Goal: Book appointment/travel/reservation

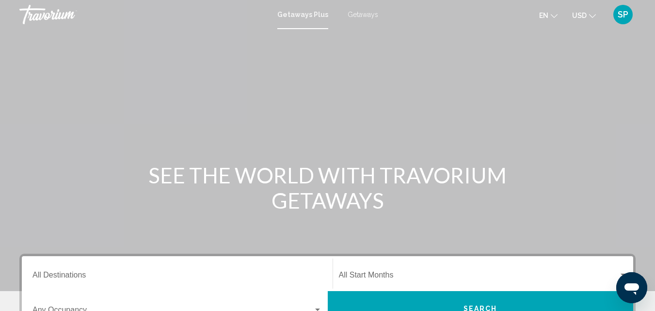
click at [368, 16] on span "Getaways" at bounding box center [363, 15] width 31 height 8
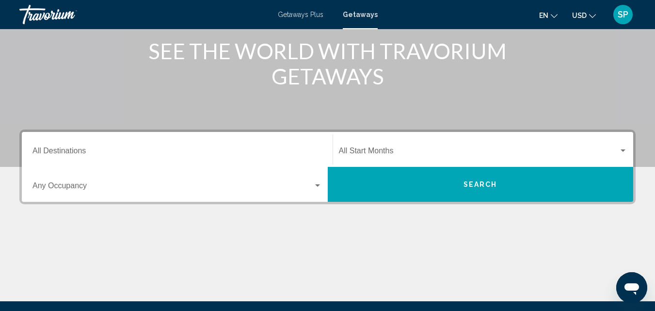
scroll to position [127, 0]
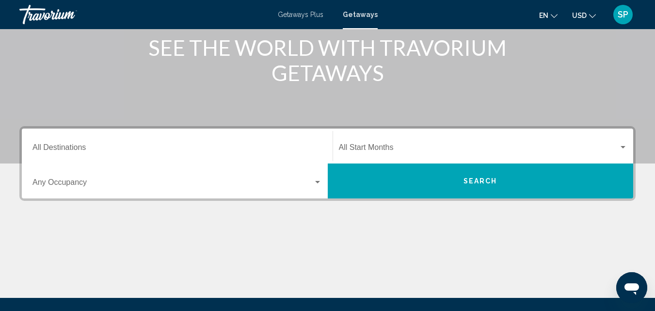
click at [215, 147] on input "Destination All Destinations" at bounding box center [176, 149] width 289 height 9
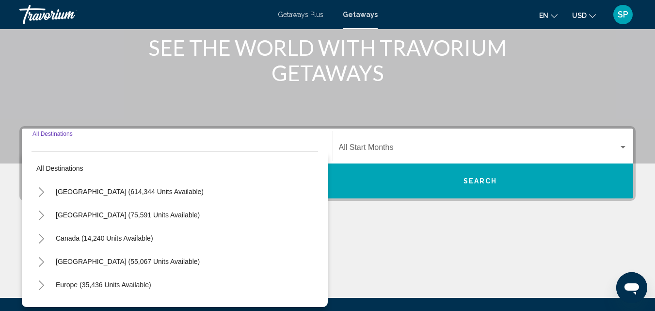
scroll to position [222, 0]
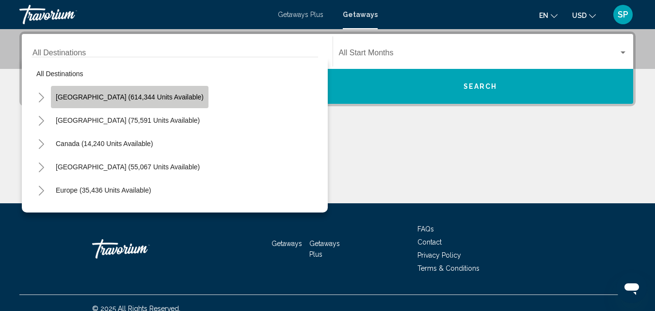
click at [176, 99] on button "[GEOGRAPHIC_DATA] (614,344 units available)" at bounding box center [130, 97] width 158 height 22
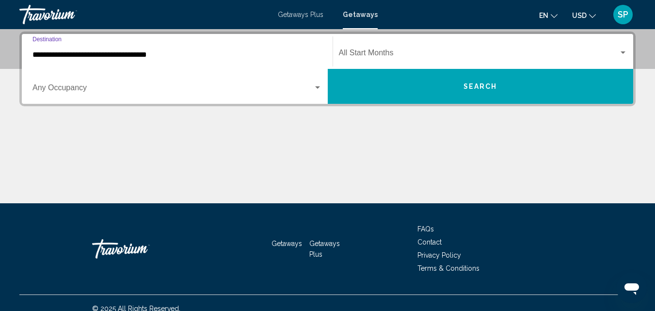
click at [90, 57] on input "**********" at bounding box center [176, 54] width 289 height 9
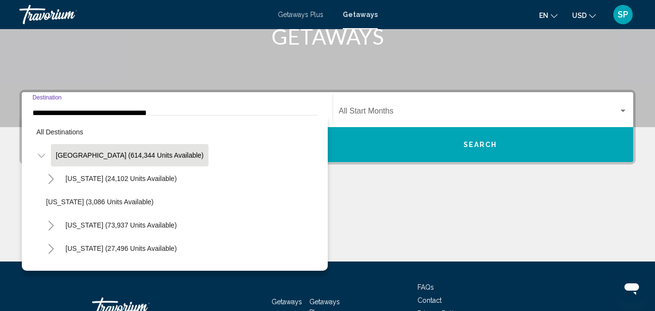
click at [148, 156] on span "[GEOGRAPHIC_DATA] (614,344 units available)" at bounding box center [130, 155] width 148 height 8
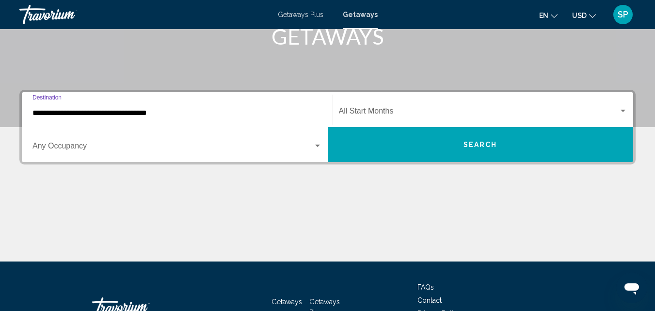
scroll to position [222, 0]
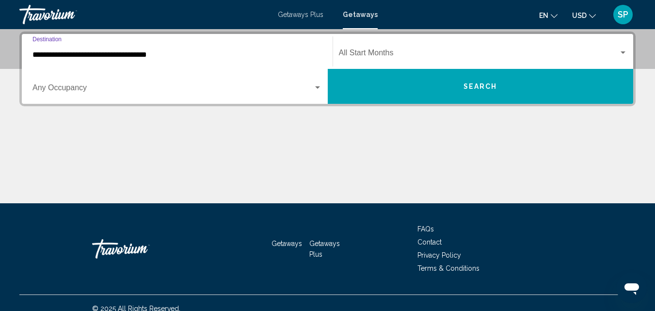
click at [106, 53] on input "**********" at bounding box center [176, 54] width 289 height 9
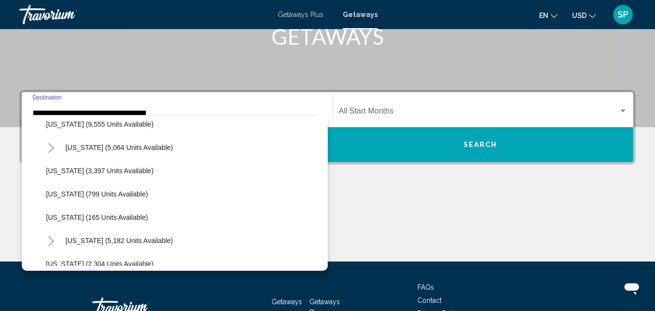
scroll to position [427, 0]
click at [137, 127] on span "[US_STATE] (9,555 units available)" at bounding box center [100, 124] width 108 height 8
type input "**********"
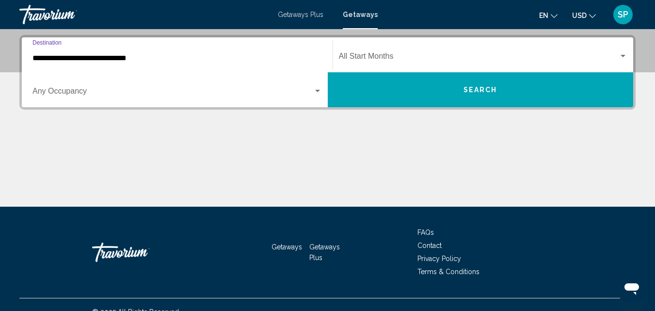
scroll to position [222, 0]
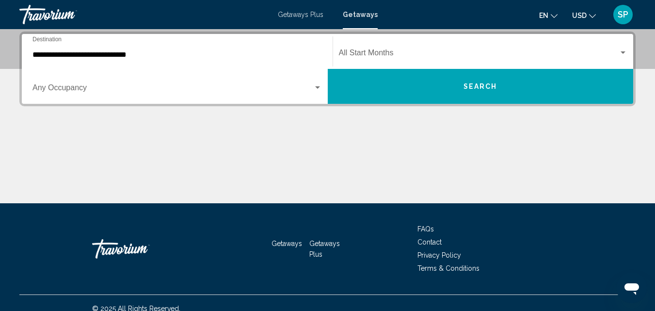
click at [418, 49] on div "Start Month All Start Months" at bounding box center [483, 51] width 289 height 31
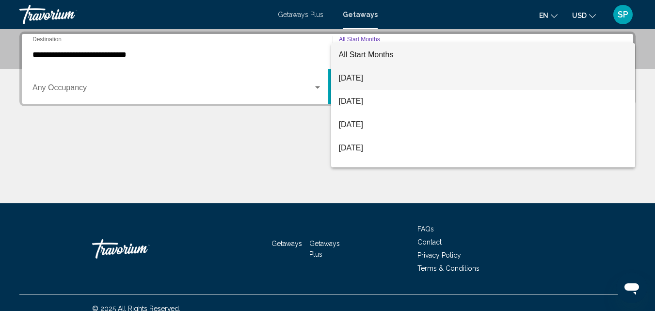
click at [357, 77] on span "[DATE]" at bounding box center [483, 77] width 289 height 23
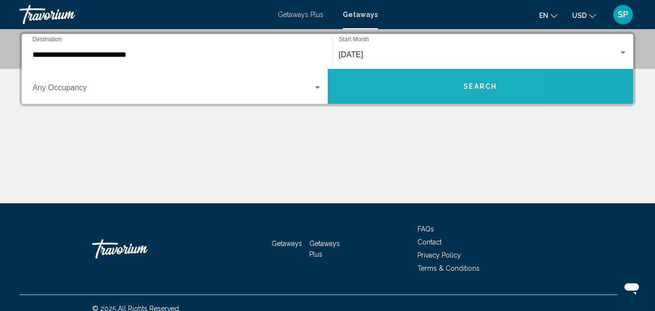
click at [403, 78] on button "Search" at bounding box center [481, 86] width 306 height 35
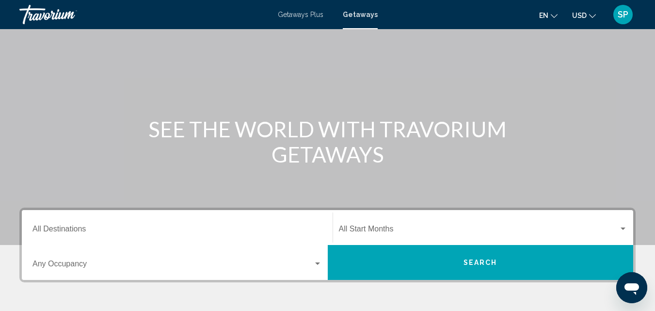
scroll to position [78, 0]
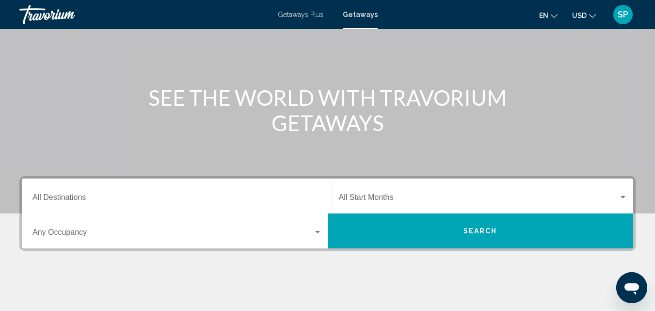
click at [199, 194] on div "Destination All Destinations" at bounding box center [176, 196] width 289 height 31
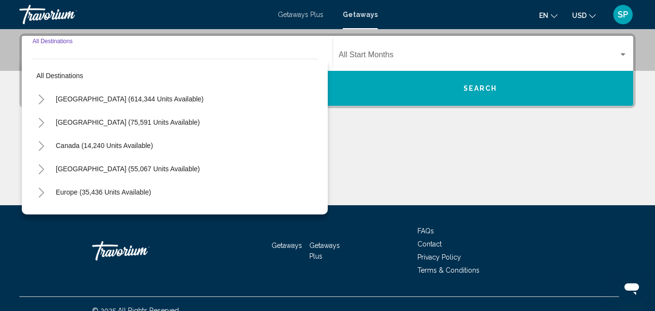
scroll to position [222, 0]
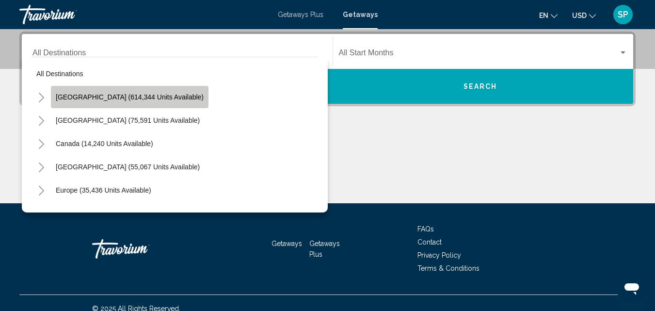
click at [138, 101] on button "[GEOGRAPHIC_DATA] (614,344 units available)" at bounding box center [130, 97] width 158 height 22
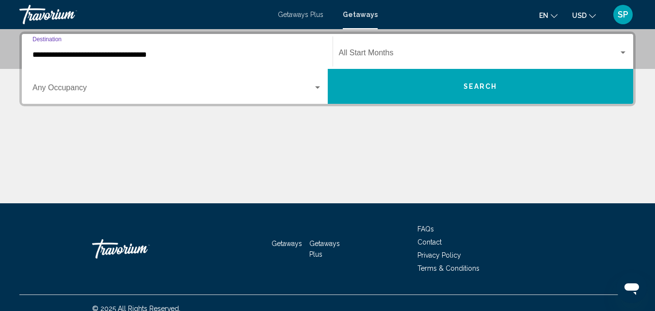
click at [111, 55] on input "**********" at bounding box center [176, 54] width 289 height 9
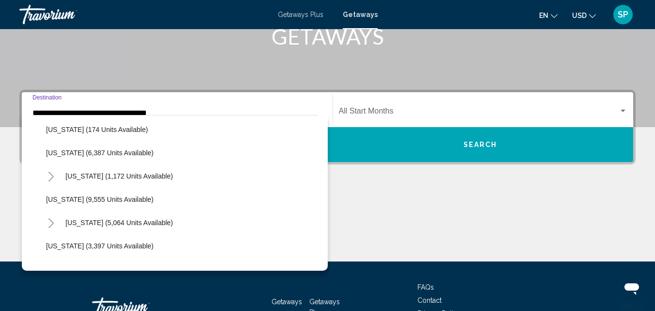
scroll to position [352, 0]
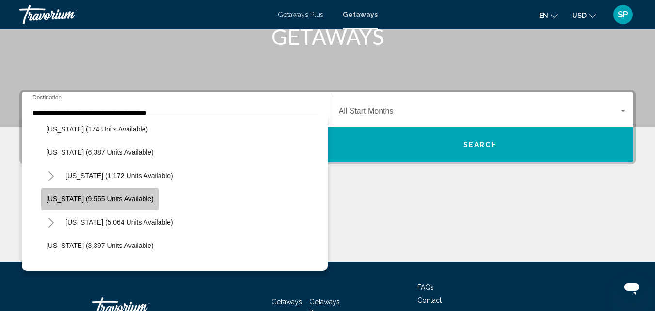
click at [140, 202] on span "[US_STATE] (9,555 units available)" at bounding box center [100, 199] width 108 height 8
type input "**********"
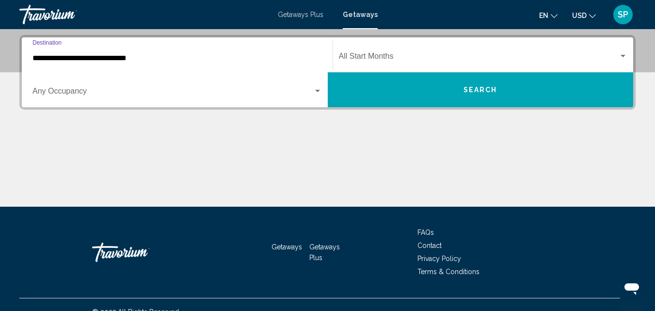
scroll to position [222, 0]
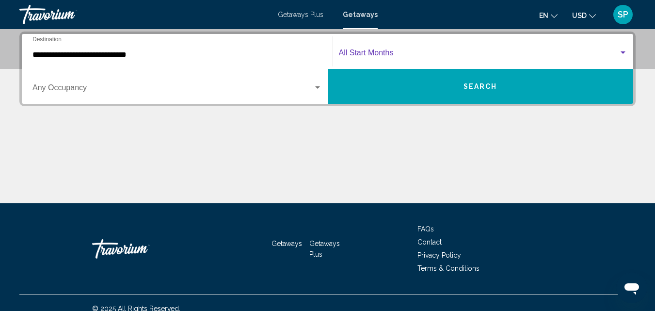
click at [428, 56] on span "Search widget" at bounding box center [479, 54] width 280 height 9
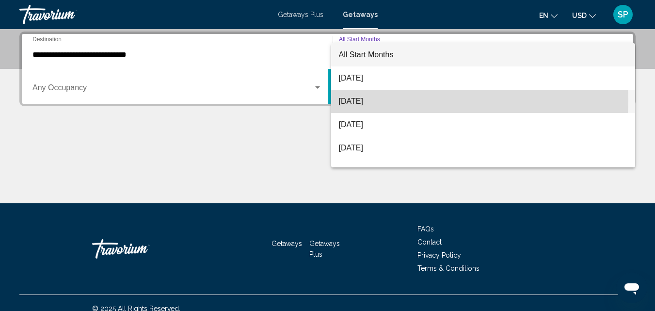
click at [410, 100] on span "[DATE]" at bounding box center [483, 101] width 289 height 23
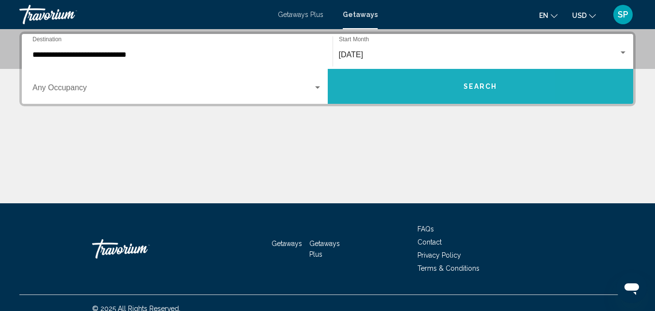
click at [410, 100] on button "Search" at bounding box center [481, 86] width 306 height 35
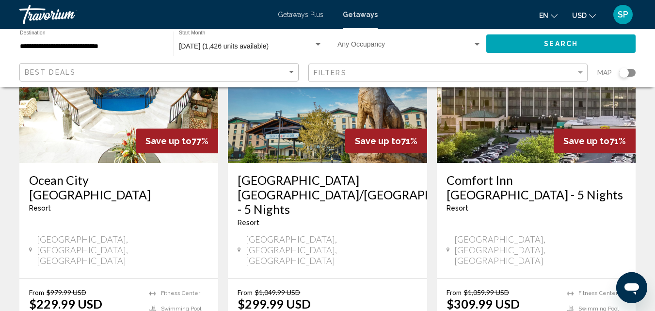
scroll to position [1252, 0]
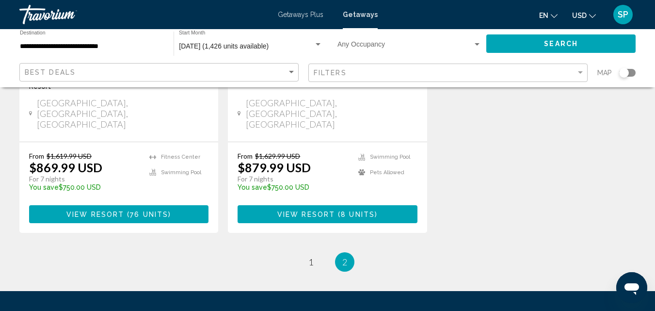
scroll to position [1013, 0]
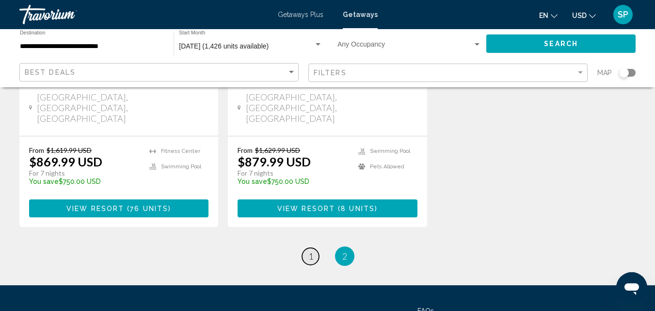
click at [310, 251] on span "1" at bounding box center [310, 256] width 5 height 11
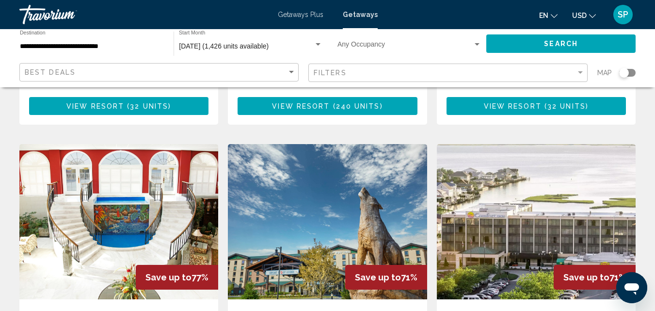
scroll to position [1113, 0]
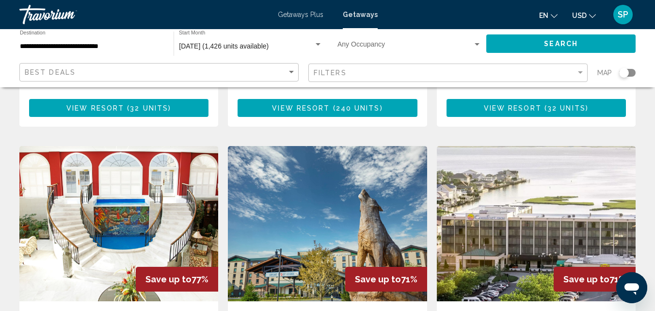
click at [105, 151] on img "Main content" at bounding box center [118, 223] width 199 height 155
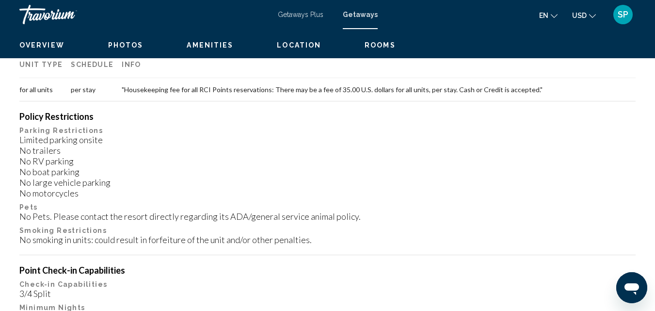
scroll to position [104, 0]
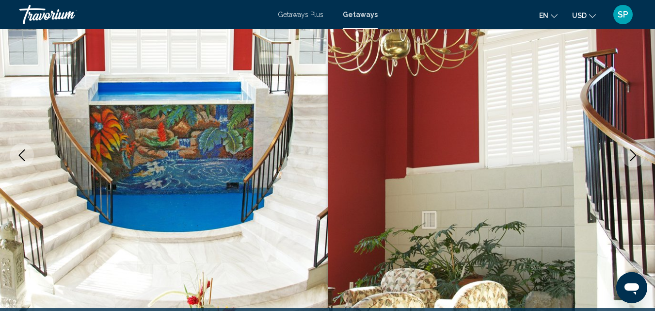
click at [634, 156] on icon "Next image" at bounding box center [633, 155] width 12 height 12
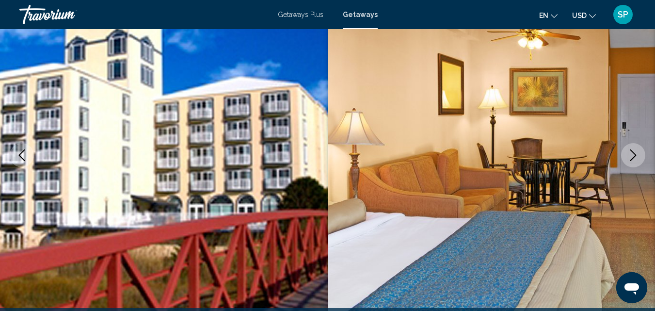
click at [634, 156] on icon "Next image" at bounding box center [633, 155] width 12 height 12
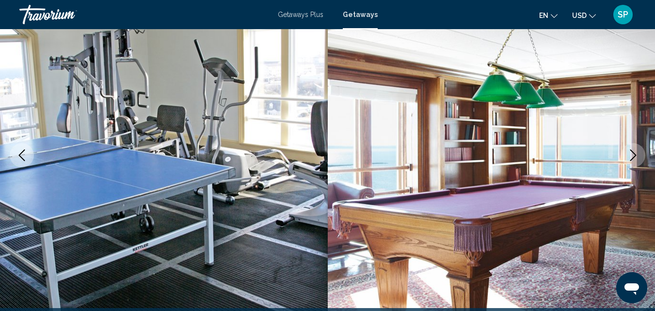
click at [634, 156] on icon "Next image" at bounding box center [633, 155] width 12 height 12
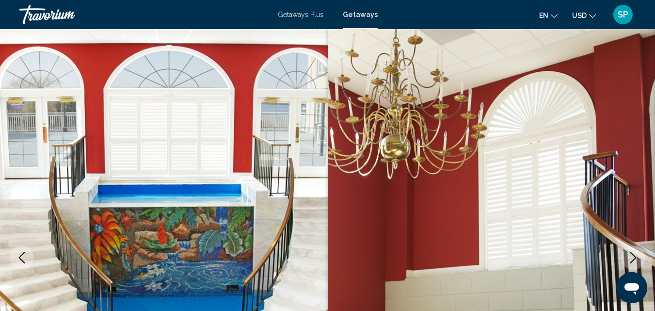
scroll to position [0, 0]
